Goal: Task Accomplishment & Management: Use online tool/utility

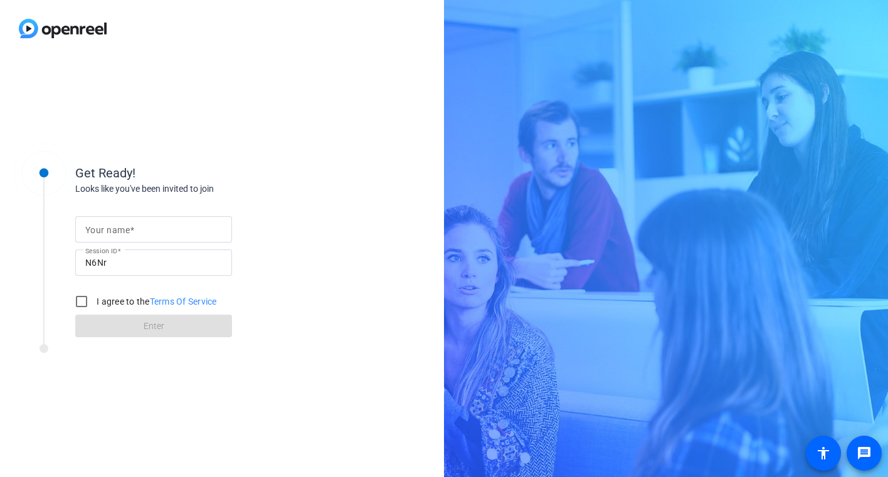
click at [137, 232] on input "Your name" at bounding box center [153, 229] width 137 height 15
type input "[PERSON_NAME]"
click at [87, 299] on input "I agree to the Terms Of Service" at bounding box center [81, 301] width 25 height 25
checkbox input "true"
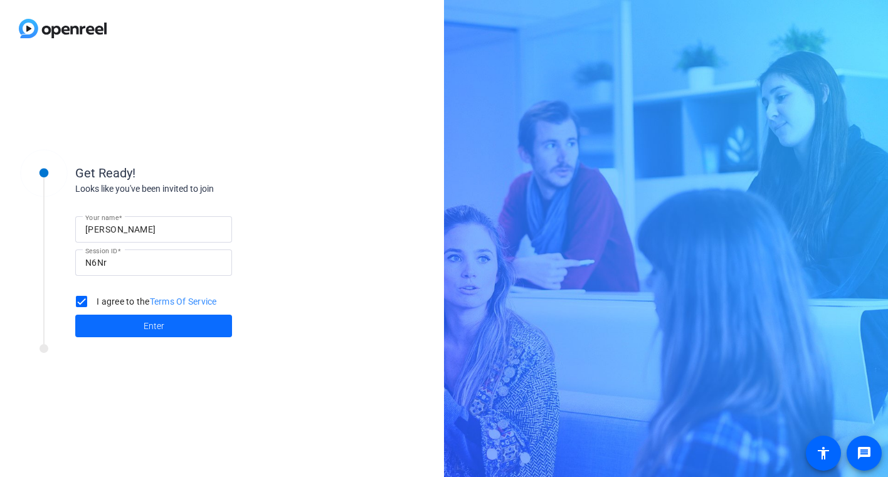
click at [149, 322] on span "Enter" at bounding box center [154, 326] width 21 height 13
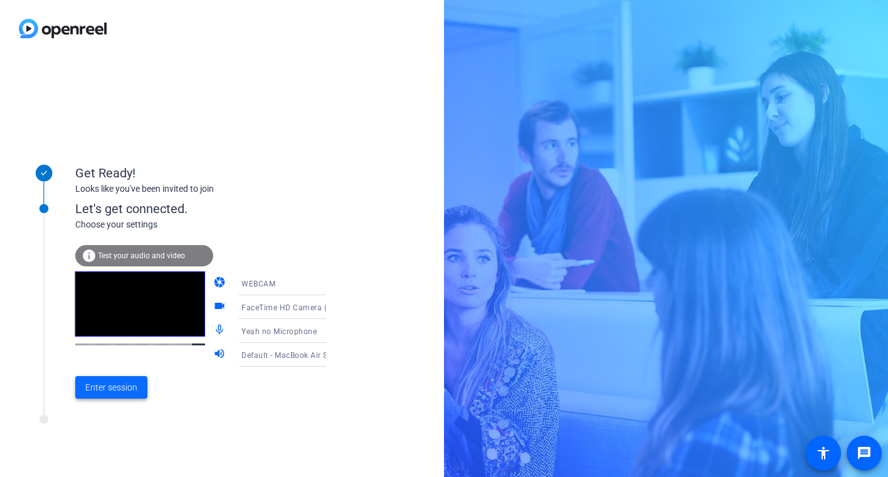
click at [105, 387] on span "Enter session" at bounding box center [111, 387] width 52 height 13
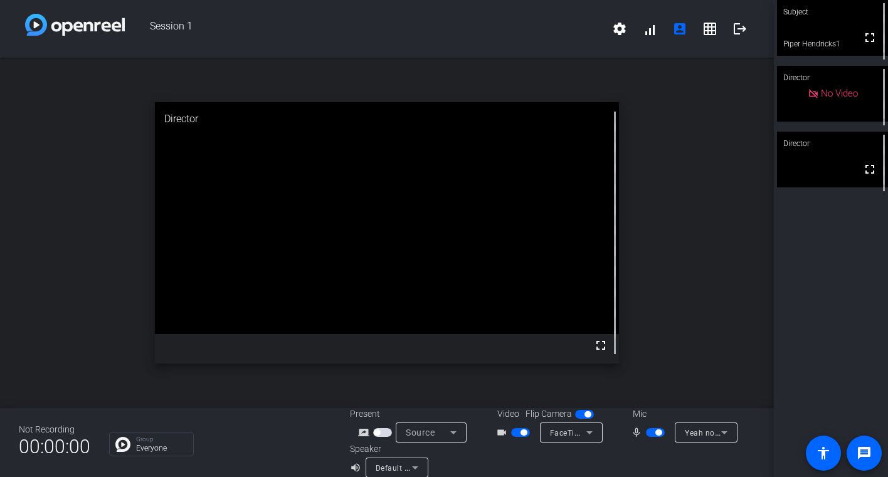
click at [714, 433] on span "Yeah no Microphone" at bounding box center [722, 433] width 75 height 10
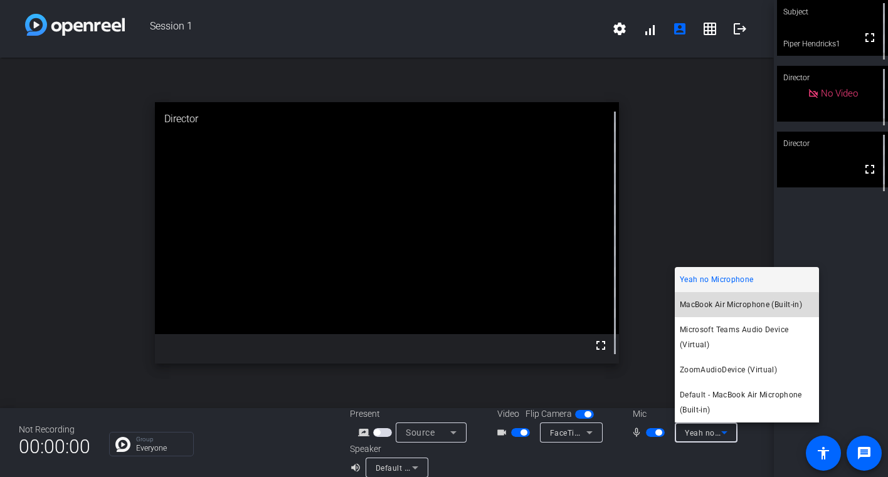
click at [724, 309] on span "MacBook Air Microphone (Built-in)" at bounding box center [741, 304] width 122 height 15
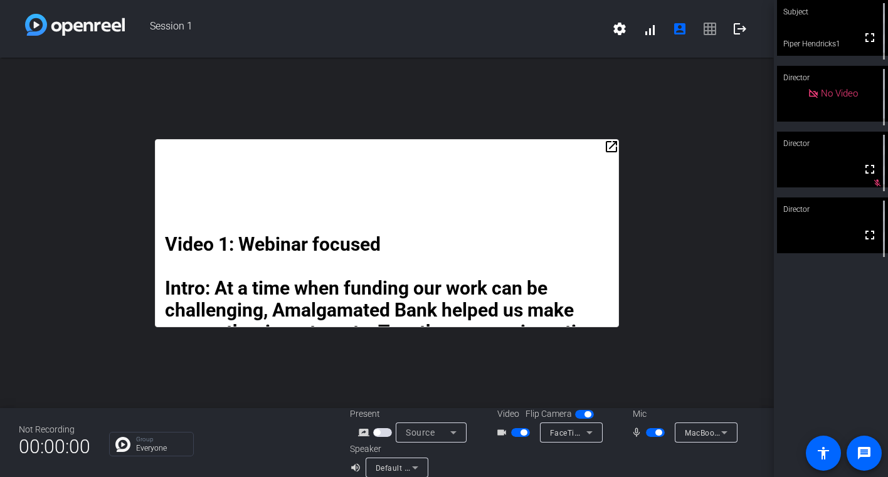
drag, startPoint x: 418, startPoint y: 152, endPoint x: 449, endPoint y: 88, distance: 71.0
click at [449, 88] on div "open_in_new Video 1: Webinar focused Intro: At a time when funding our work can…" at bounding box center [387, 233] width 774 height 351
click at [610, 145] on mat-icon "open_in_new" at bounding box center [611, 146] width 15 height 15
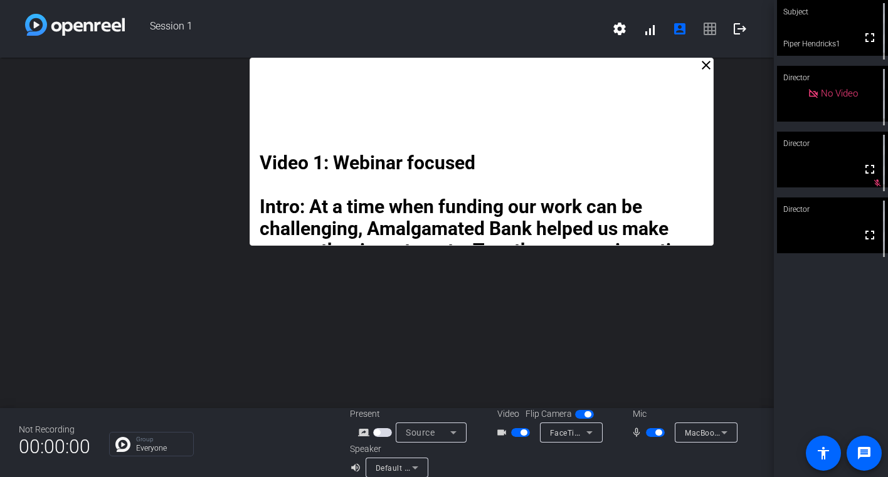
drag, startPoint x: 443, startPoint y: 80, endPoint x: 537, endPoint y: 17, distance: 113.1
click at [537, 17] on div "Session 1 settings signal_cellular_alt account_box grid_on logout close Video 1…" at bounding box center [387, 238] width 774 height 477
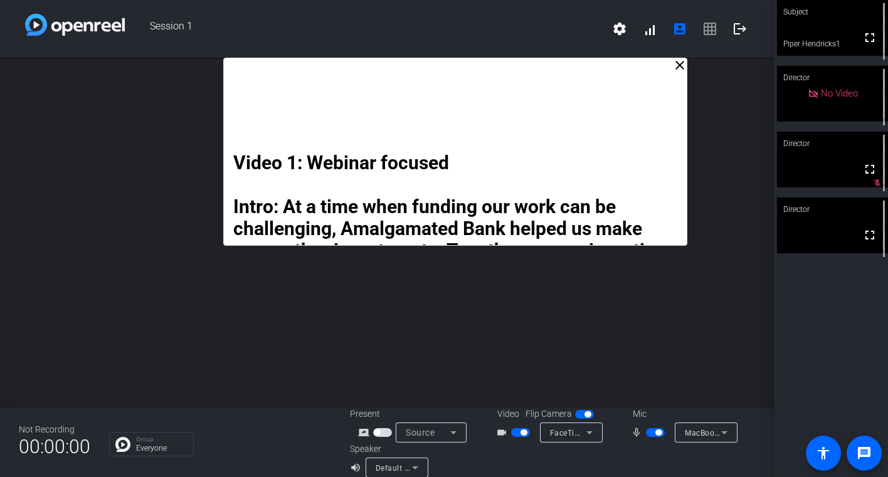
drag, startPoint x: 489, startPoint y: 63, endPoint x: 462, endPoint y: 58, distance: 26.8
click at [462, 58] on div "Video 1: Webinar focused Intro: At a time when funding our work can be challeng…" at bounding box center [455, 152] width 464 height 188
click at [864, 453] on mat-icon "message" at bounding box center [864, 453] width 15 height 15
click at [706, 33] on span "settings signal_cellular_alt account_box grid_on logout" at bounding box center [680, 29] width 151 height 30
click at [623, 33] on mat-icon "settings" at bounding box center [619, 28] width 15 height 15
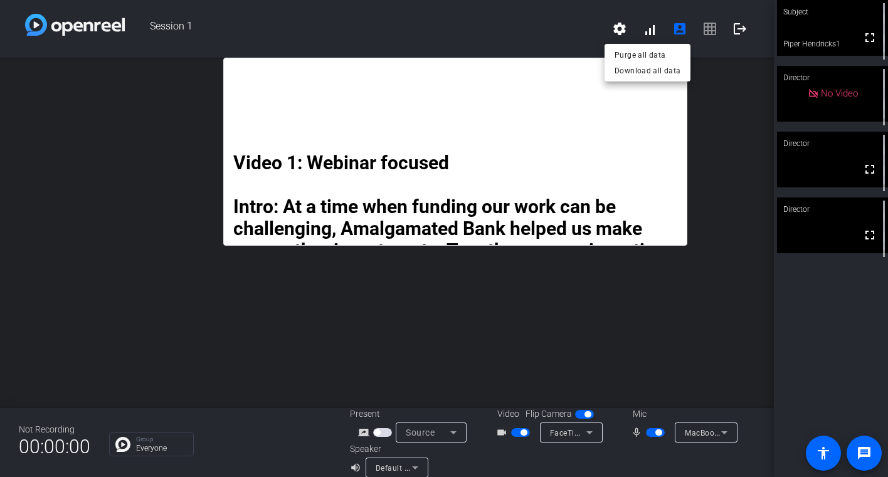
click at [655, 33] on div at bounding box center [444, 238] width 888 height 477
click at [680, 33] on mat-icon "account_box" at bounding box center [679, 28] width 15 height 15
click at [711, 32] on span "settings signal_cellular_alt account_box grid_on logout" at bounding box center [680, 29] width 151 height 30
click at [715, 157] on div "close Video 1: Webinar focused Intro: At a time when funding our work can be ch…" at bounding box center [387, 233] width 774 height 351
click at [705, 31] on span "settings signal_cellular_alt account_box grid_on logout" at bounding box center [680, 29] width 151 height 30
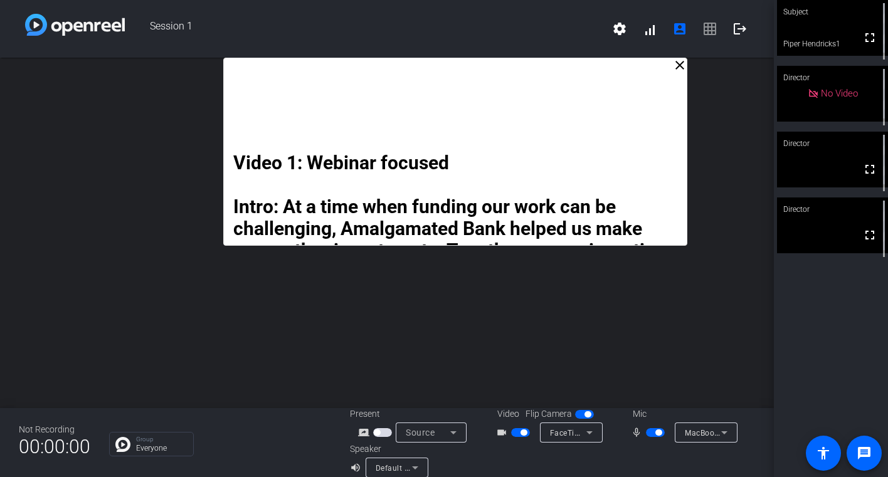
click at [708, 31] on span "settings signal_cellular_alt account_box grid_on logout" at bounding box center [680, 29] width 151 height 30
click at [457, 431] on icon at bounding box center [453, 432] width 15 height 15
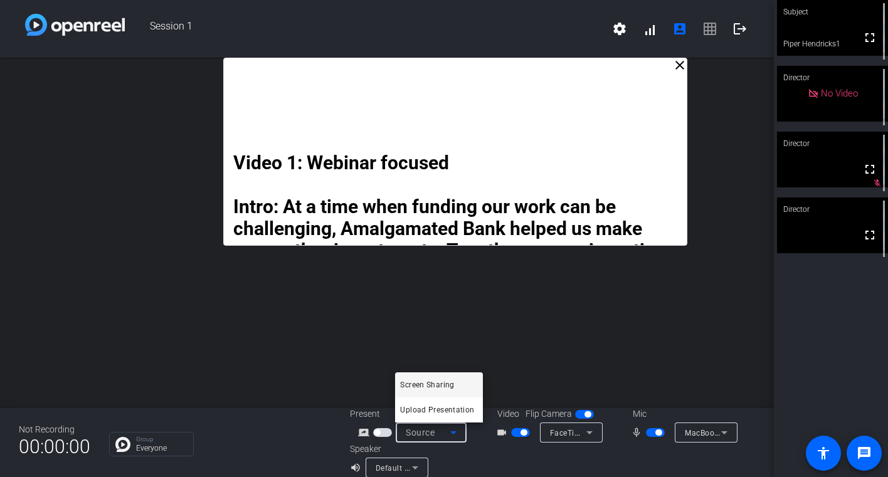
click at [473, 322] on div at bounding box center [444, 238] width 888 height 477
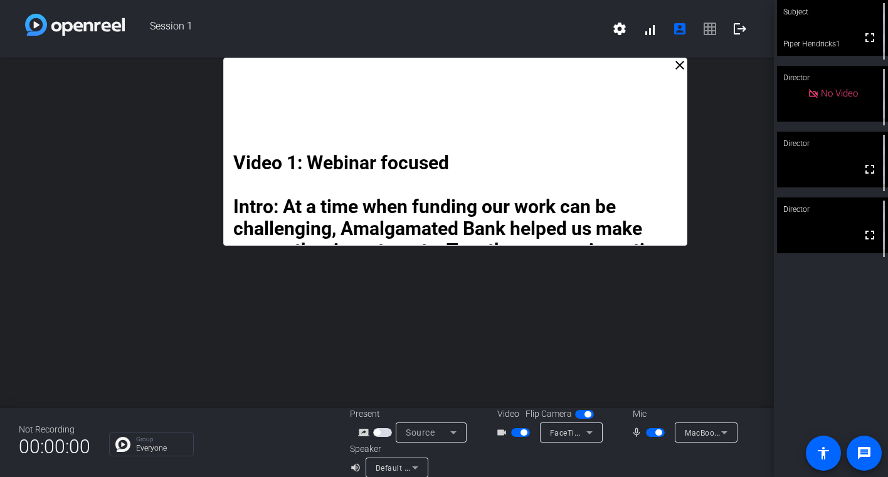
click at [679, 65] on mat-icon "close" at bounding box center [679, 65] width 15 height 15
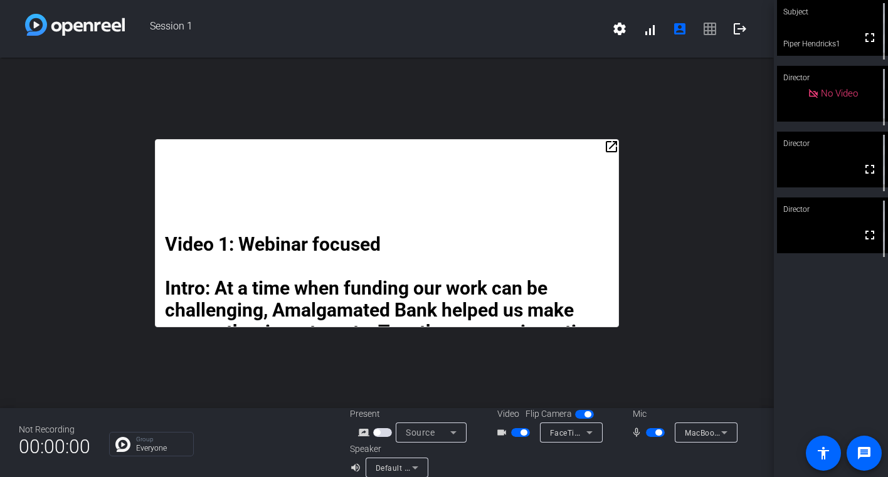
drag, startPoint x: 519, startPoint y: 151, endPoint x: 556, endPoint y: 97, distance: 65.4
click at [556, 97] on div "open_in_new Video 1: Webinar focused Intro: At a time when funding our work can…" at bounding box center [387, 233] width 774 height 351
click at [611, 147] on mat-icon "open_in_new" at bounding box center [611, 146] width 15 height 15
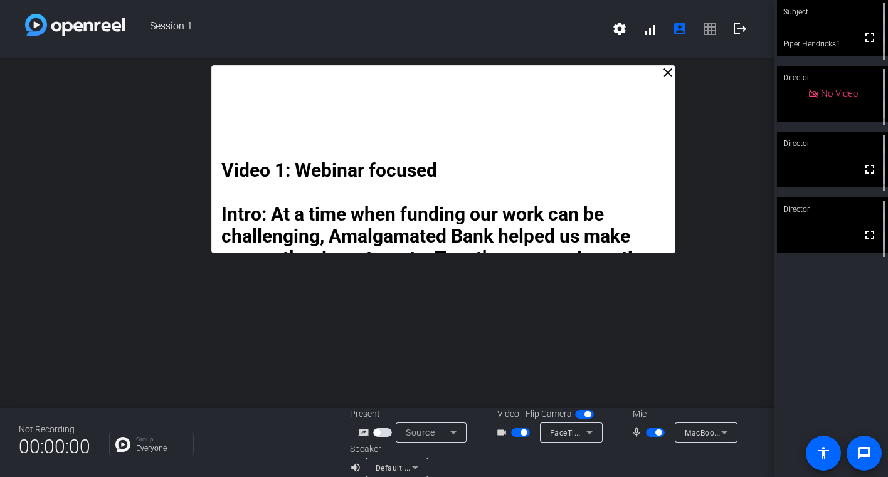
drag, startPoint x: 413, startPoint y: 82, endPoint x: 470, endPoint y: 80, distance: 56.5
click at [470, 80] on div "Video 1: Webinar focused Intro: At a time when funding our work can be challeng…" at bounding box center [443, 159] width 464 height 188
click at [707, 33] on span "settings signal_cellular_alt account_box grid_on logout" at bounding box center [680, 29] width 151 height 30
click at [711, 33] on span "settings signal_cellular_alt account_box grid_on logout" at bounding box center [680, 29] width 151 height 30
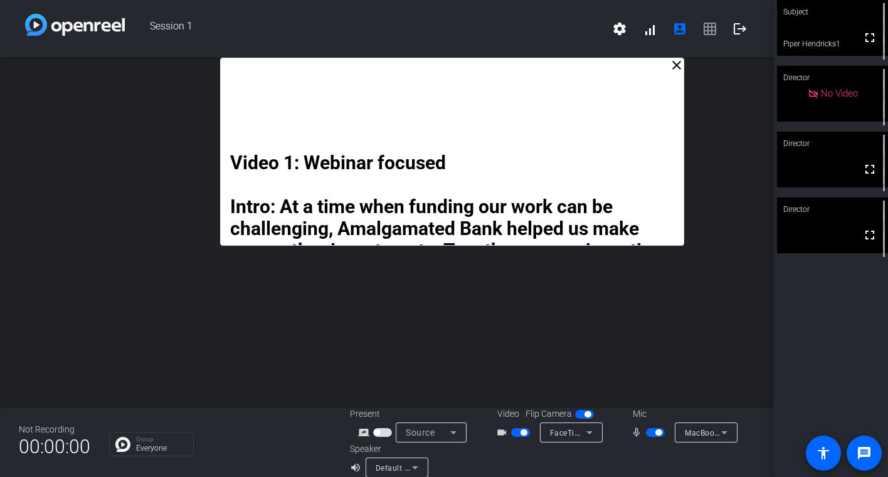
drag, startPoint x: 443, startPoint y: 92, endPoint x: 452, endPoint y: 73, distance: 20.8
click at [452, 73] on div "Video 1: Webinar focused Intro: At a time when funding our work can be challeng…" at bounding box center [452, 152] width 464 height 188
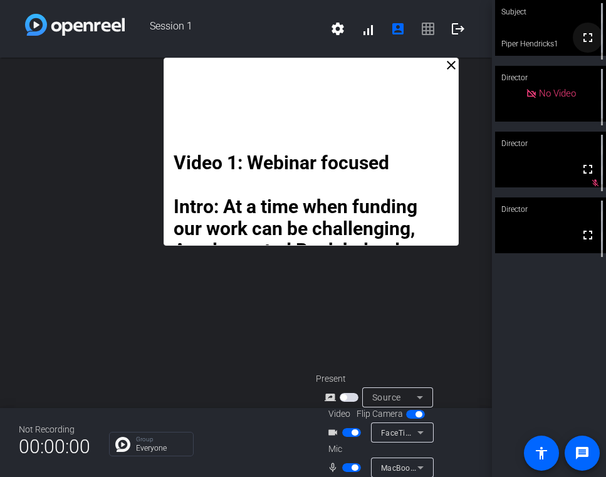
click at [588, 43] on mat-icon "fullscreen" at bounding box center [588, 37] width 15 height 15
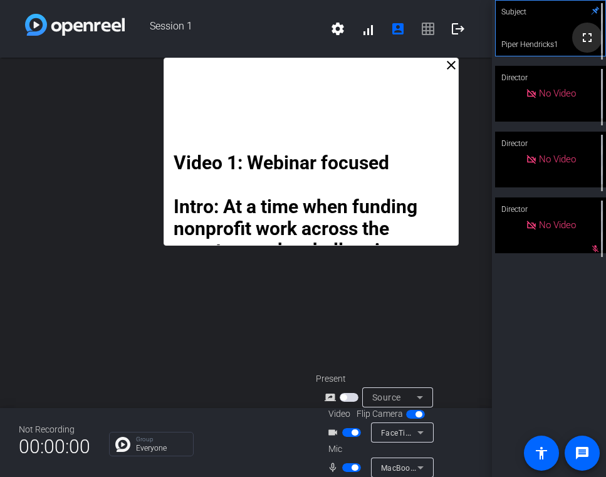
click at [589, 40] on mat-icon "fullscreen" at bounding box center [587, 37] width 15 height 15
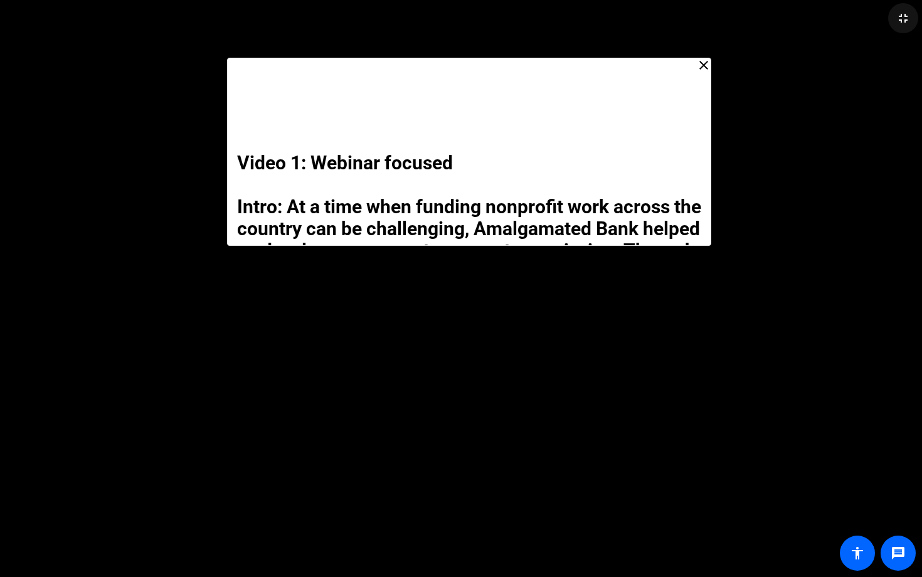
click at [887, 20] on mat-icon "fullscreen_exit" at bounding box center [903, 18] width 15 height 15
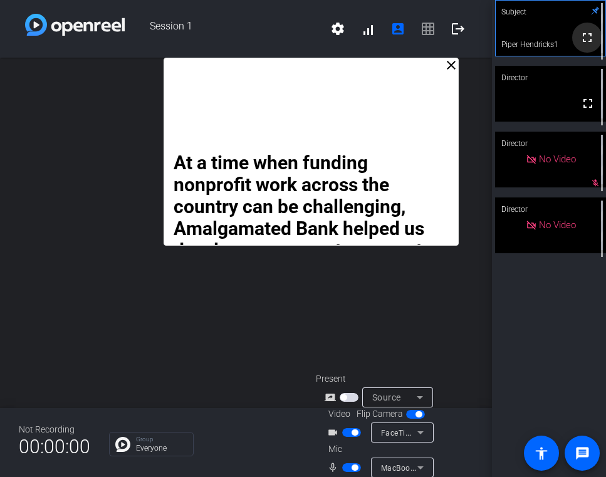
click at [586, 44] on mat-icon "fullscreen" at bounding box center [587, 37] width 15 height 15
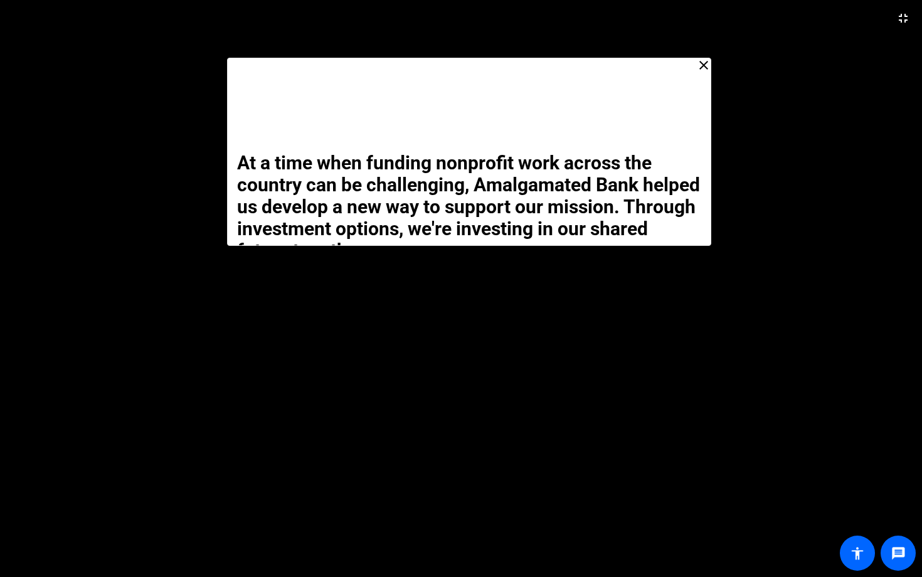
click at [314, 262] on video at bounding box center [461, 288] width 922 height 577
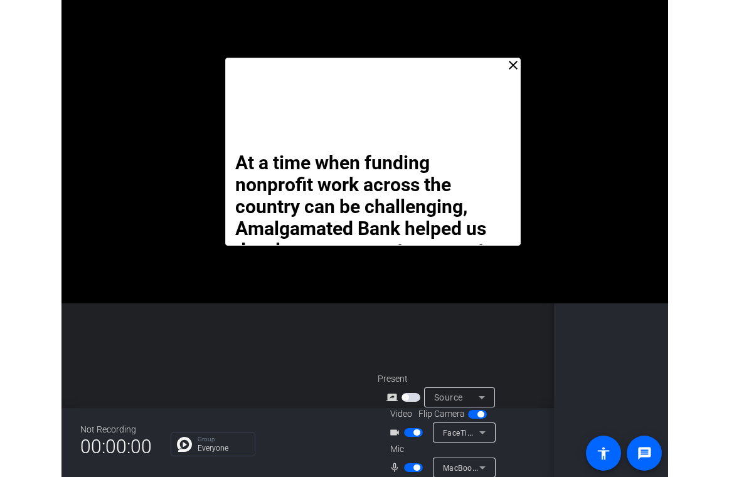
scroll to position [50, 0]
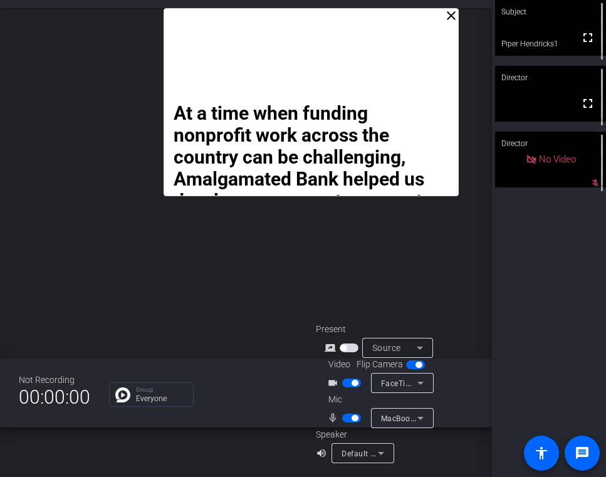
click at [348, 382] on span "button" at bounding box center [351, 383] width 19 height 9
click at [347, 417] on span "button" at bounding box center [351, 418] width 19 height 9
click at [352, 381] on span "button" at bounding box center [351, 383] width 19 height 9
click at [356, 420] on span "button" at bounding box center [351, 418] width 19 height 9
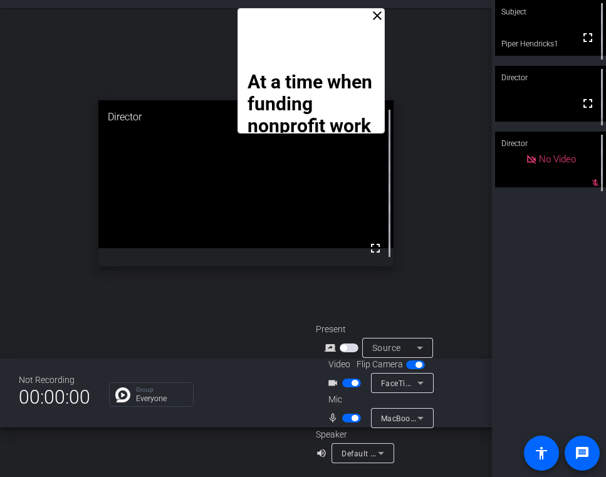
drag, startPoint x: 2, startPoint y: 184, endPoint x: -6, endPoint y: 179, distance: 9.3
click at [0, 179] on html "Accessibility Screen-Reader Guide, Feedback, and Issue Reporting | New window S…" at bounding box center [303, 238] width 606 height 477
drag, startPoint x: 12, startPoint y: 124, endPoint x: -3, endPoint y: 122, distance: 15.2
click at [0, 122] on html "Accessibility Screen-Reader Guide, Feedback, and Issue Reporting | New window S…" at bounding box center [303, 238] width 606 height 477
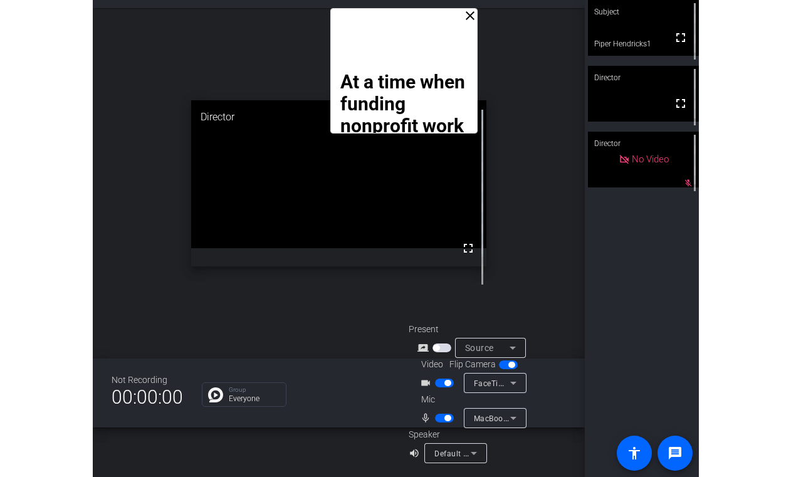
scroll to position [14, 0]
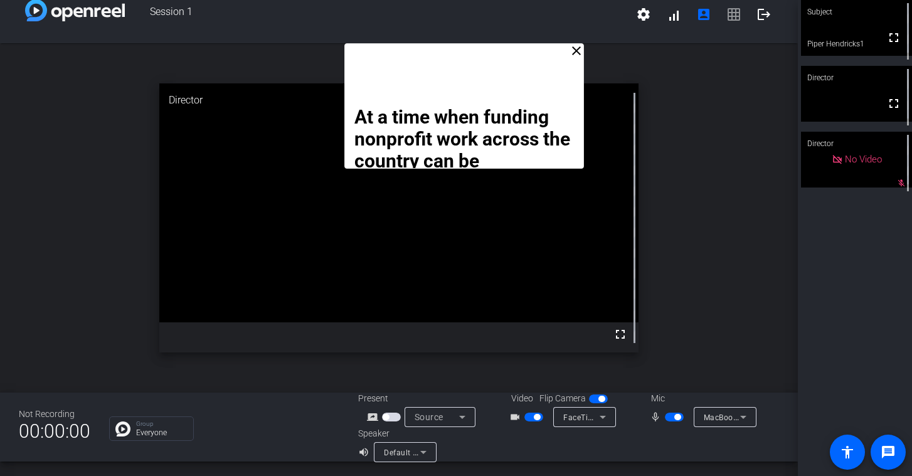
drag, startPoint x: 2, startPoint y: 41, endPoint x: 15, endPoint y: 34, distance: 14.9
click at [16, 33] on div "Session 1 settings signal_cellular_alt account_box grid_on logout" at bounding box center [399, 15] width 798 height 58
drag, startPoint x: 2, startPoint y: 32, endPoint x: 6, endPoint y: 26, distance: 7.3
click at [6, 26] on div "Session 1 settings signal_cellular_alt account_box grid_on logout" at bounding box center [399, 15] width 798 height 58
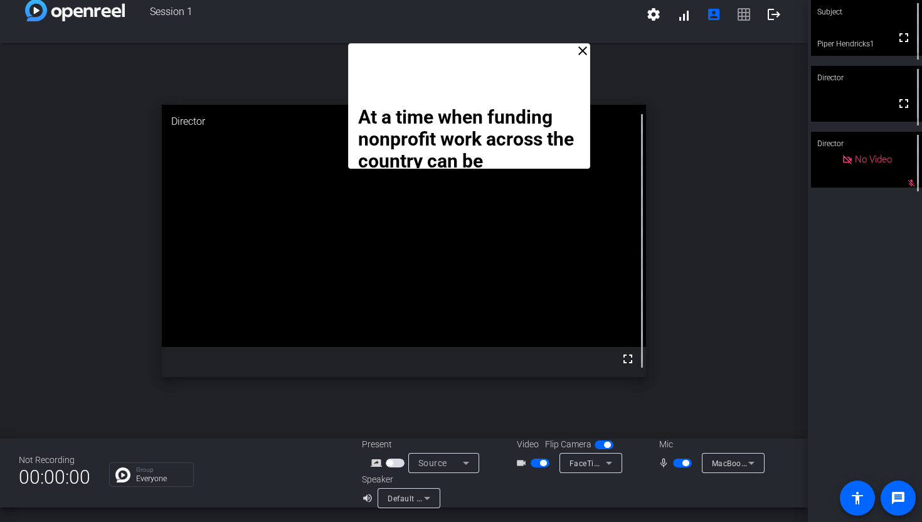
click at [110, 102] on div "close At a time when funding nonprofit work across the country can be challengi…" at bounding box center [404, 240] width 808 height 395
drag, startPoint x: 1, startPoint y: 44, endPoint x: 17, endPoint y: 44, distance: 15.7
click at [18, 44] on div "close At a time when funding nonprofit work across the country can be challengi…" at bounding box center [404, 240] width 808 height 395
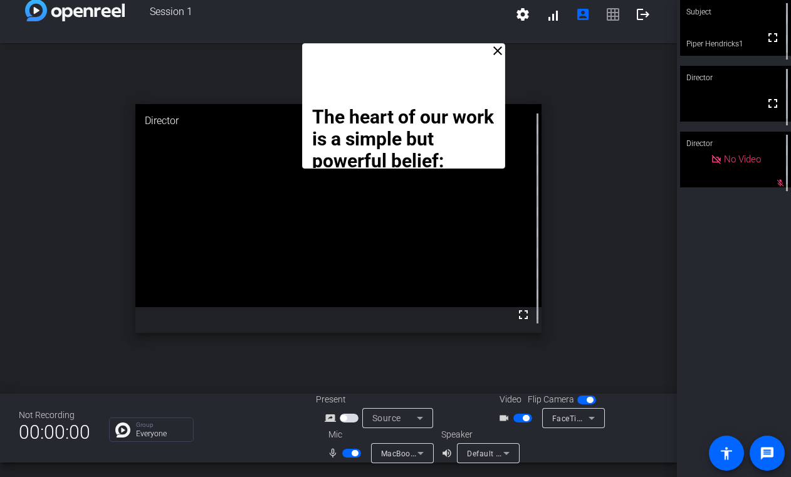
click at [498, 53] on mat-icon "close" at bounding box center [497, 50] width 15 height 15
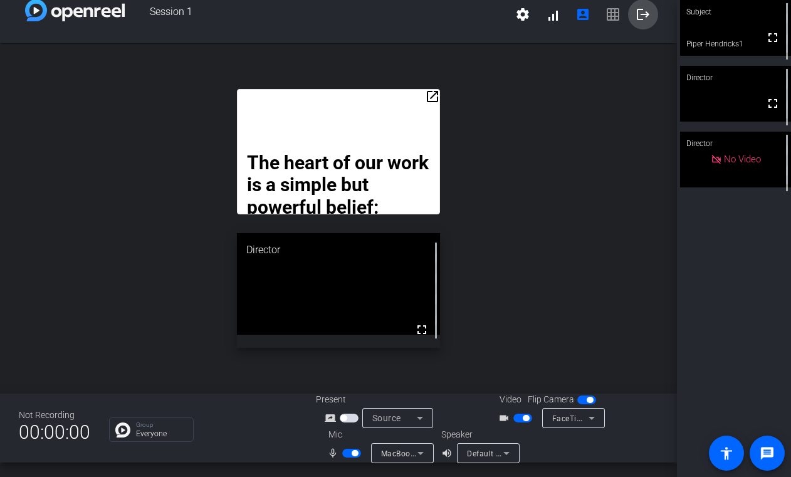
click at [636, 13] on mat-icon "logout" at bounding box center [643, 14] width 15 height 15
